Goal: Navigation & Orientation: Find specific page/section

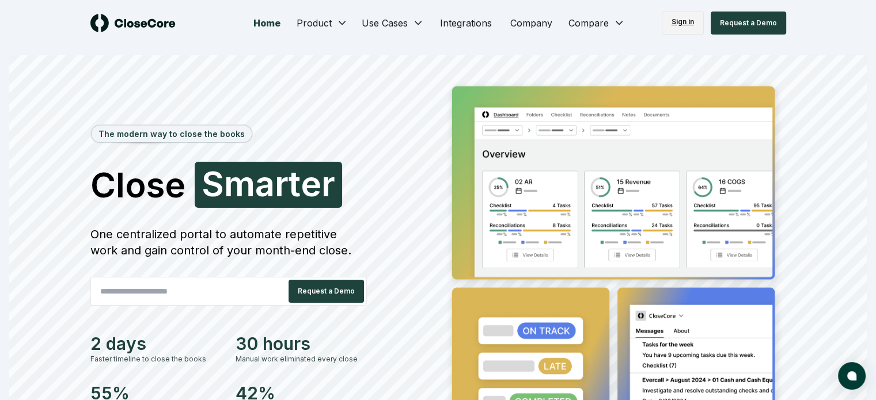
click at [682, 20] on link "Sign in" at bounding box center [683, 23] width 42 height 23
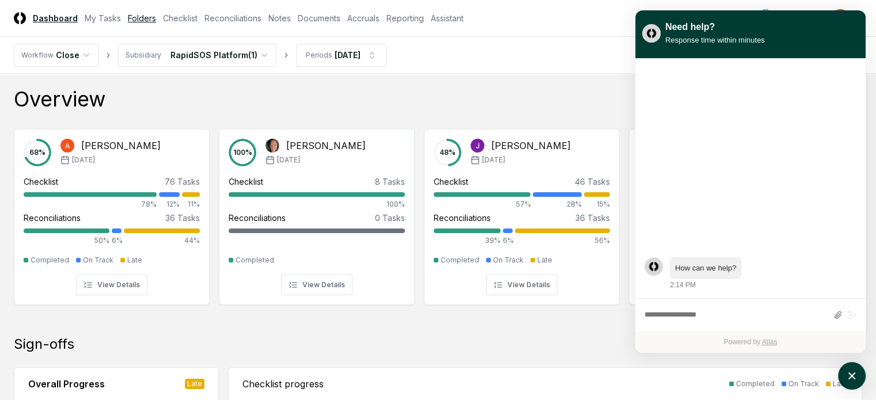
click at [156, 21] on link "Folders" at bounding box center [142, 18] width 28 height 12
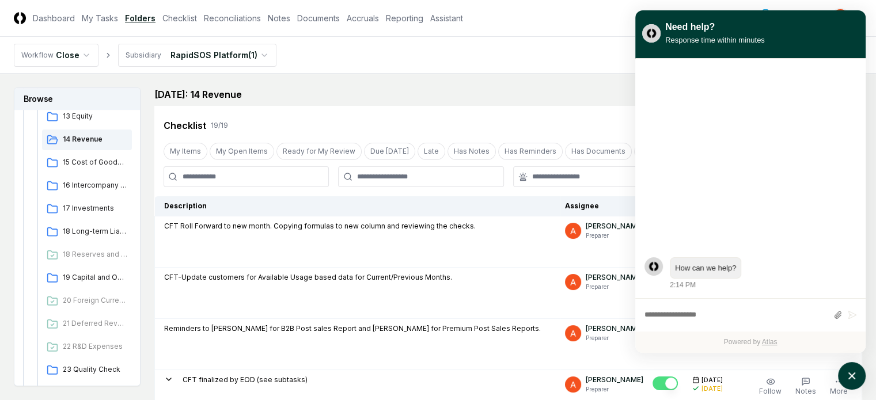
click at [516, 88] on div "July 2025: 14 Revenue View on Google Drive" at bounding box center [508, 95] width 708 height 14
